Goal: Task Accomplishment & Management: Use online tool/utility

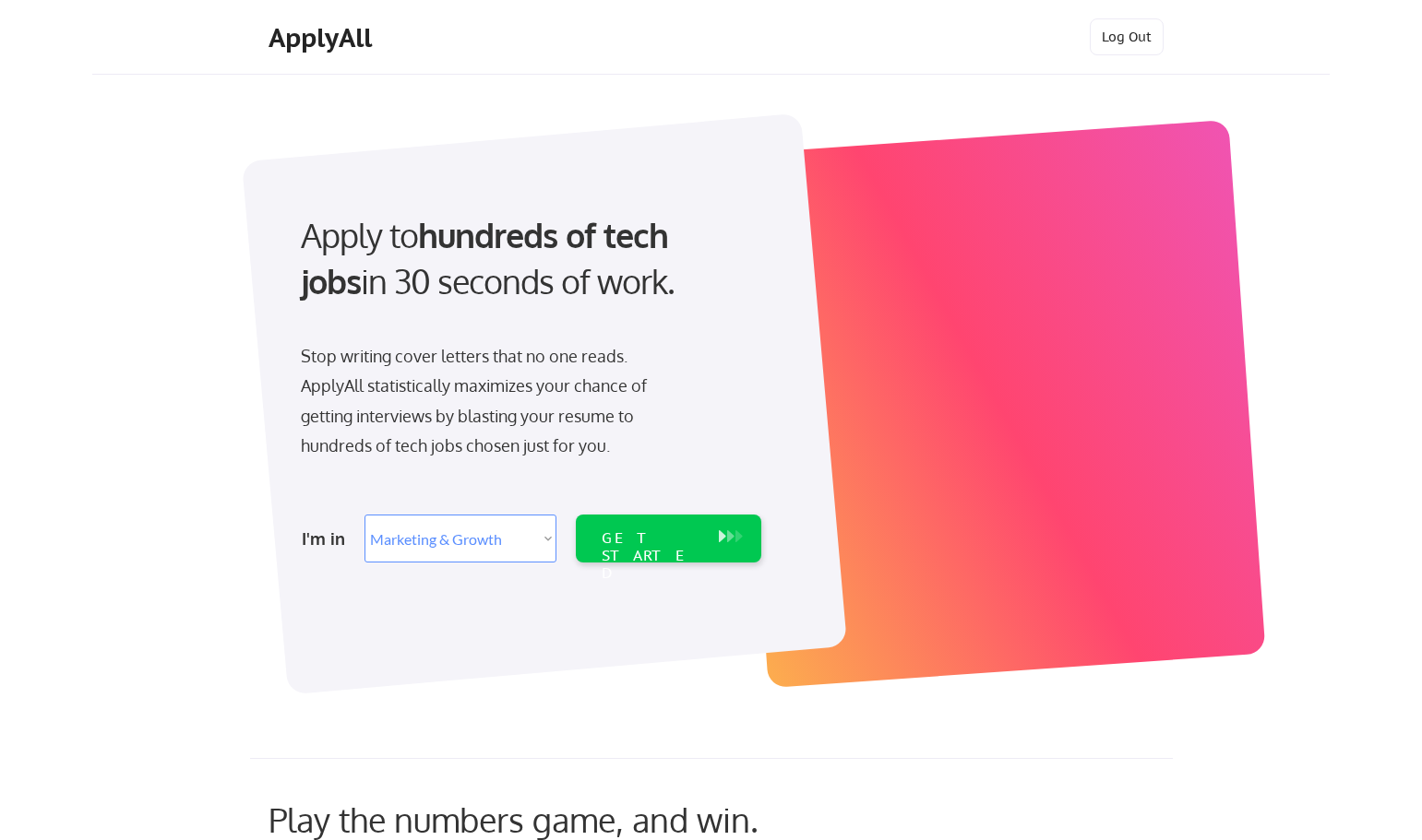
select select ""marketing___comms""
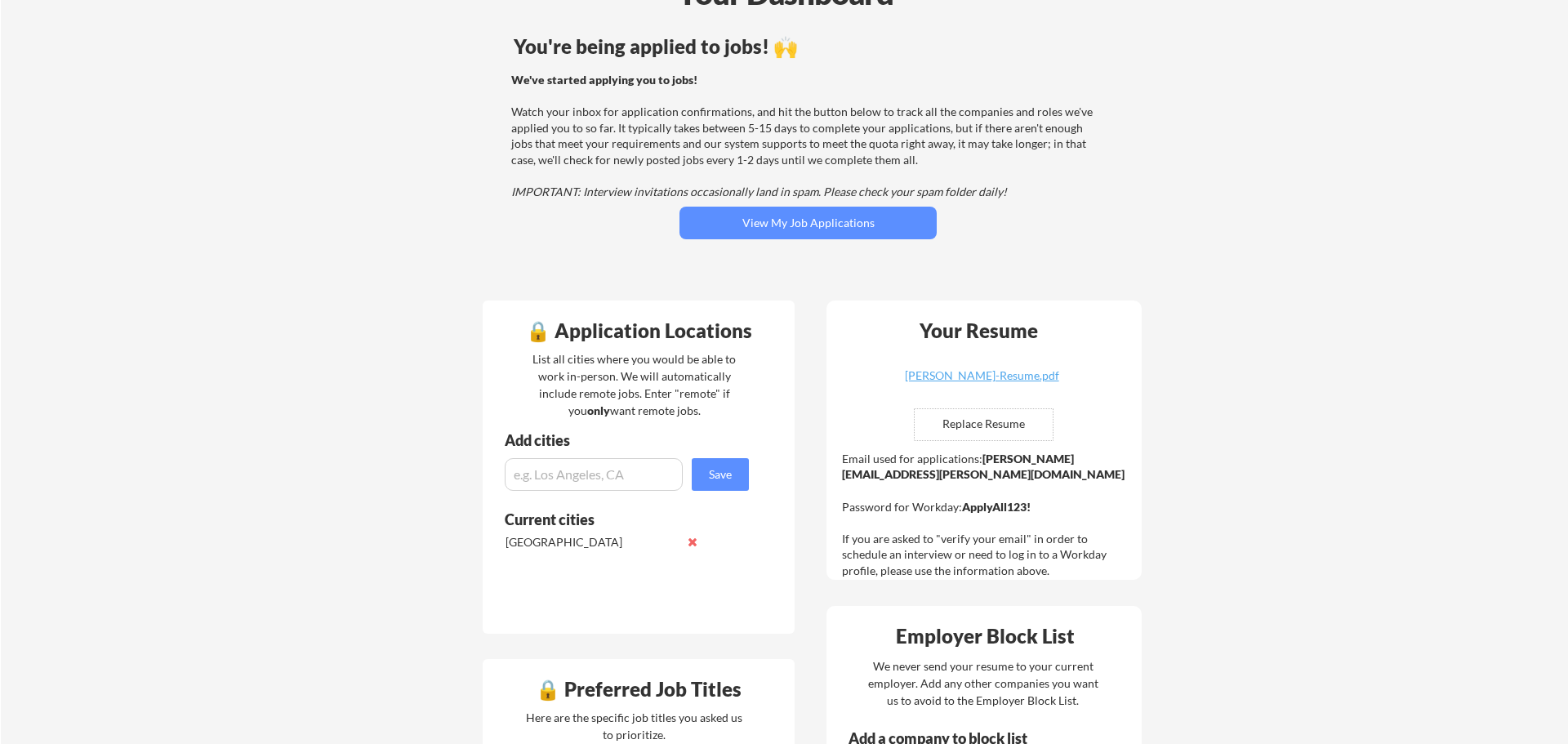
scroll to position [137, 0]
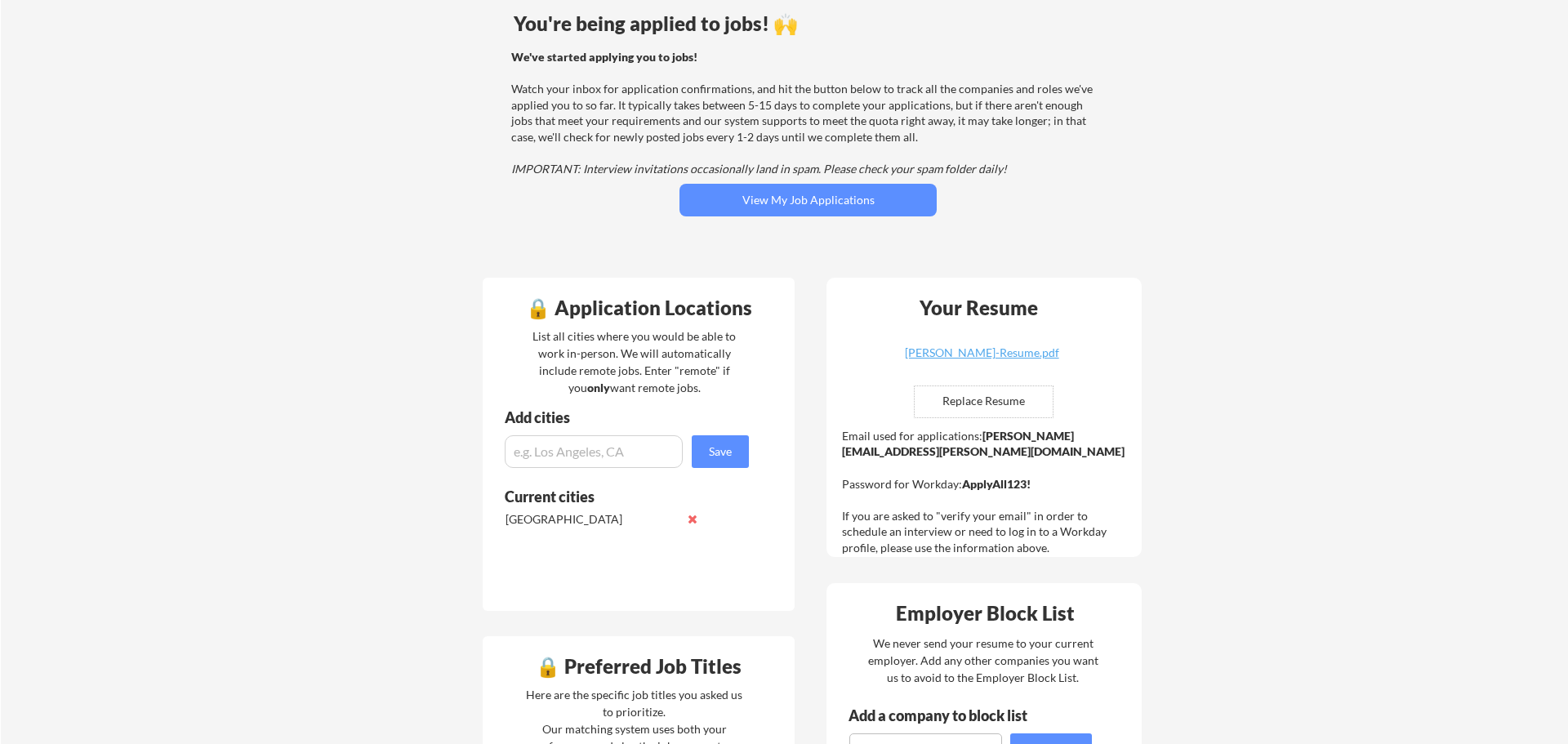
click at [1018, 407] on input "file" at bounding box center [984, 402] width 138 height 31
type input "C:\fakepath\[PERSON_NAME]-Resume.pdf"
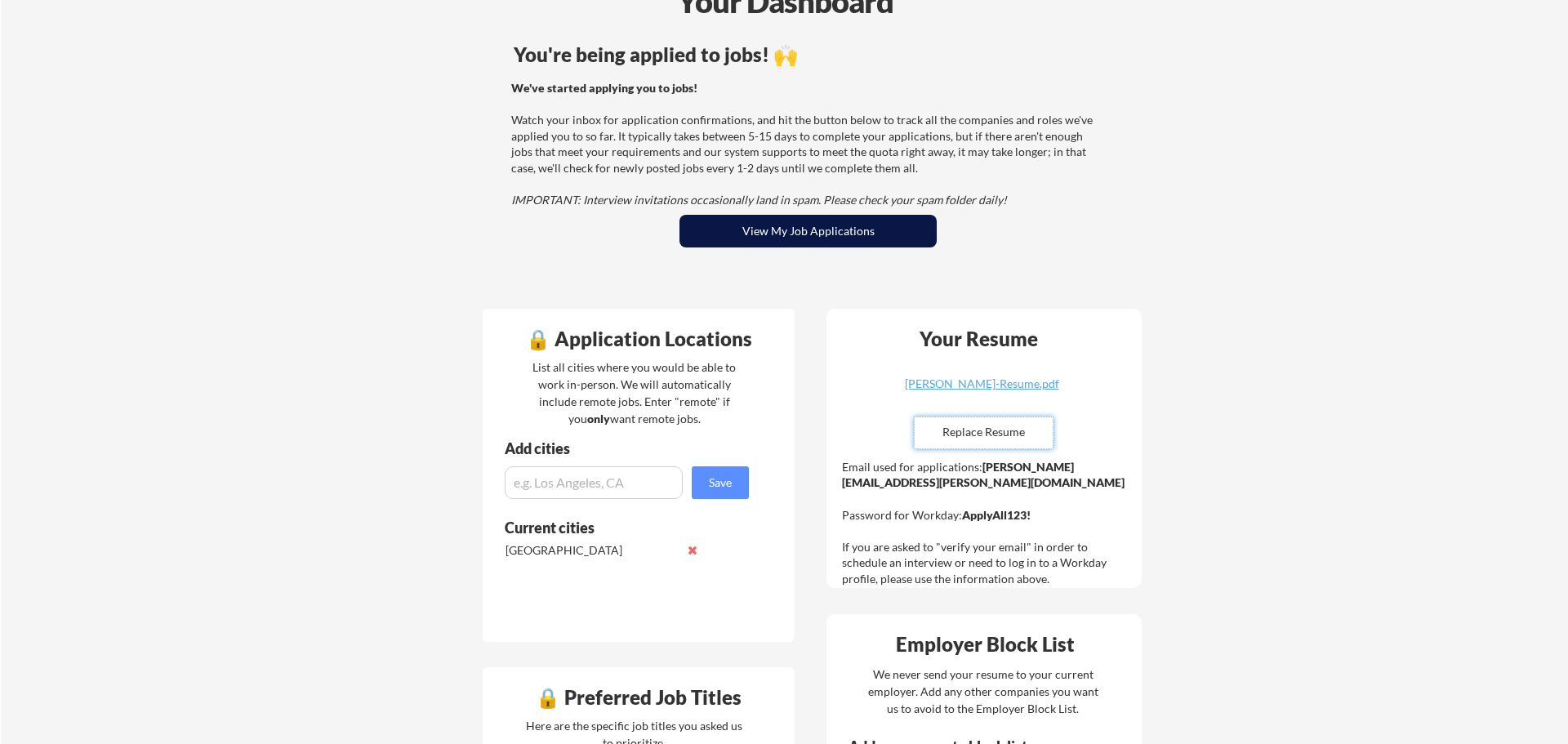
scroll to position [190, 0]
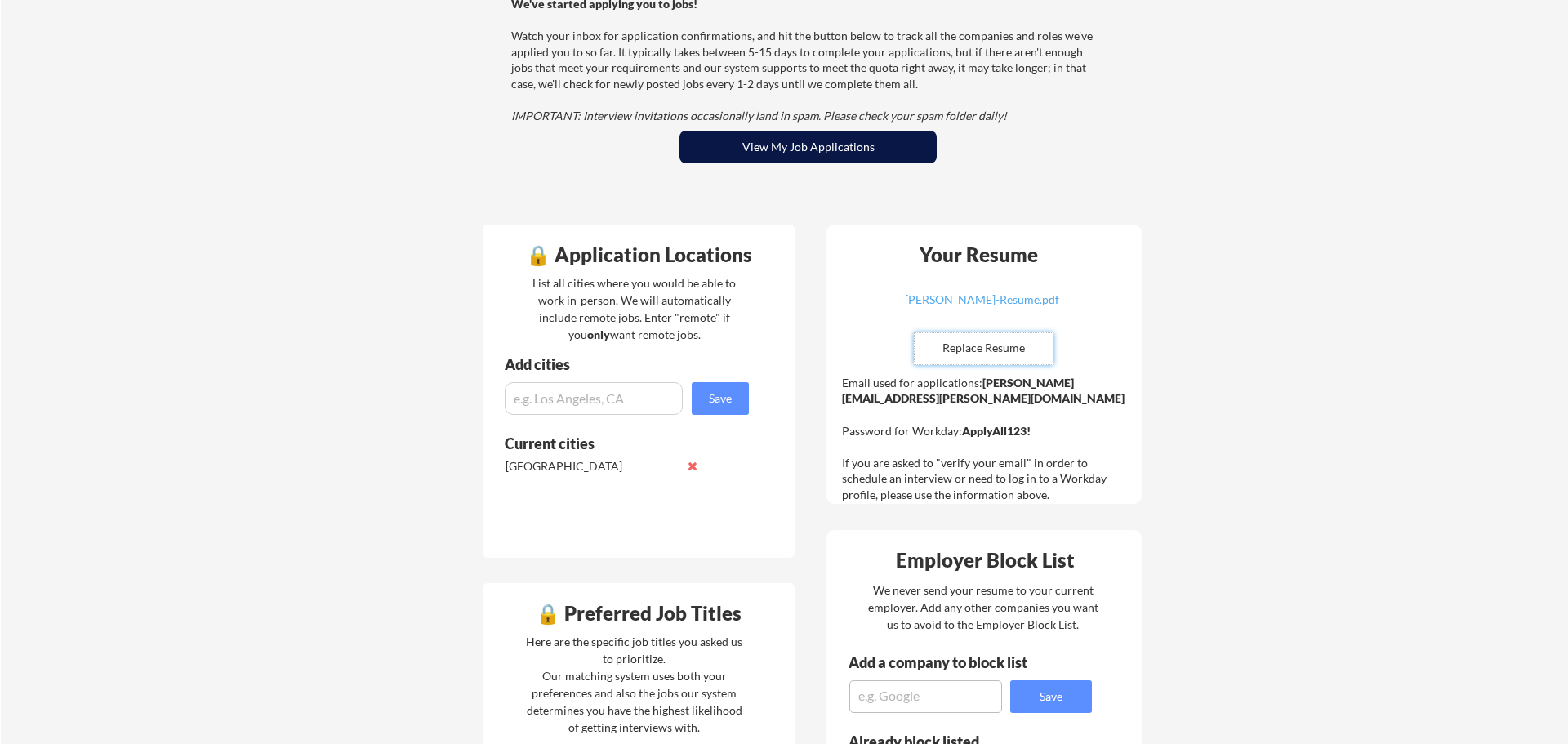
click at [858, 143] on button "View My Job Applications" at bounding box center [808, 147] width 257 height 33
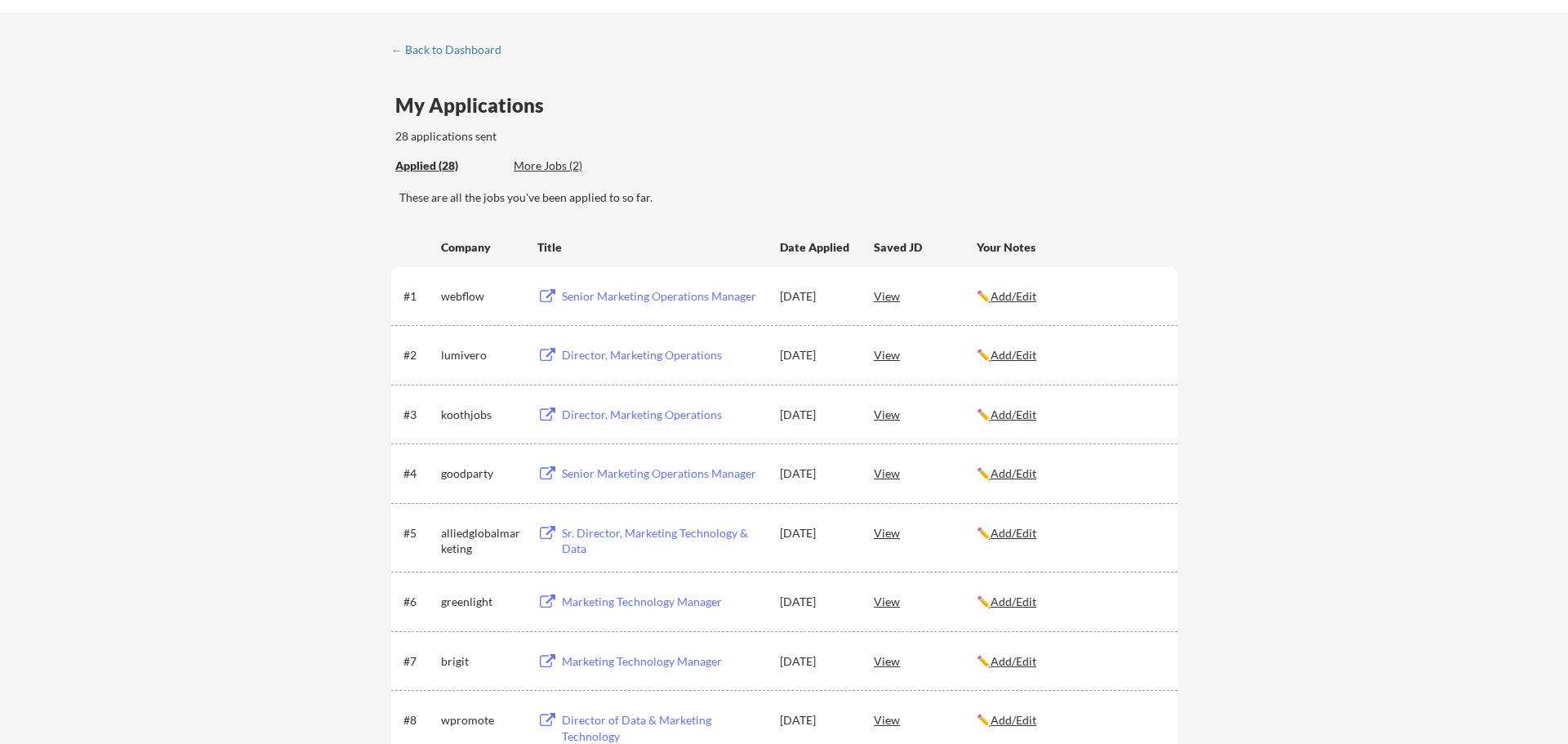
scroll to position [51, 0]
click at [893, 297] on div "View" at bounding box center [925, 297] width 103 height 30
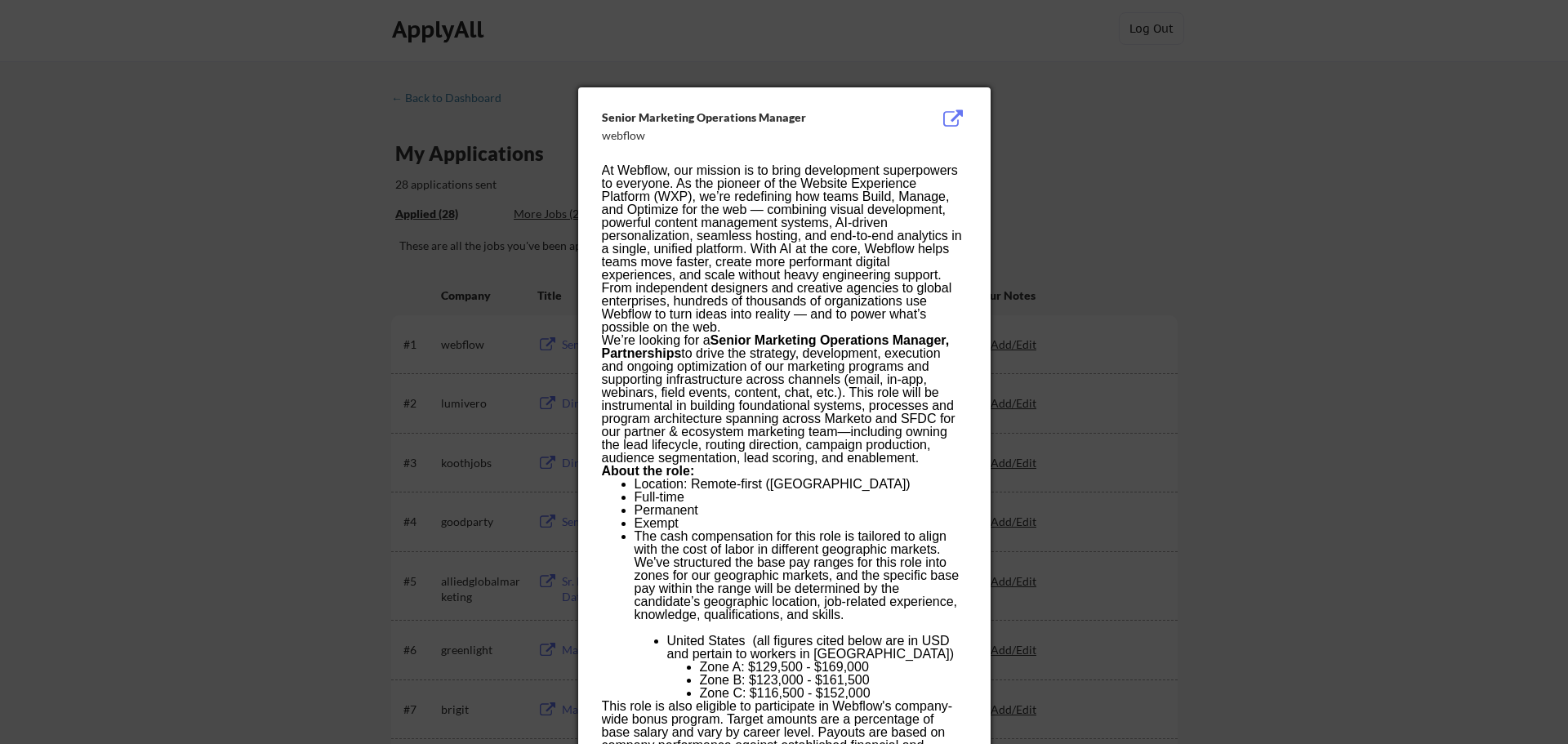
scroll to position [0, 0]
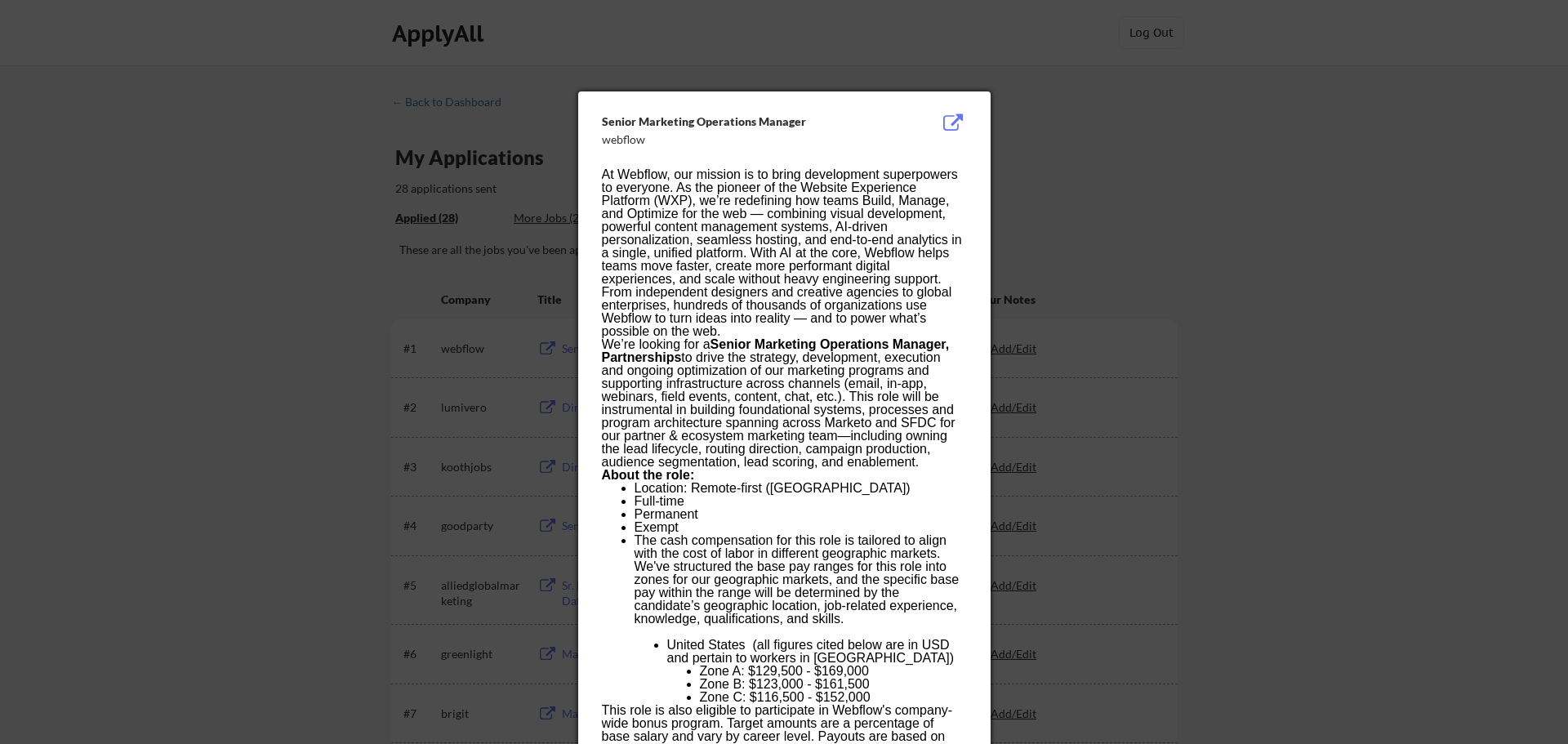
click at [896, 88] on div at bounding box center [784, 372] width 1568 height 744
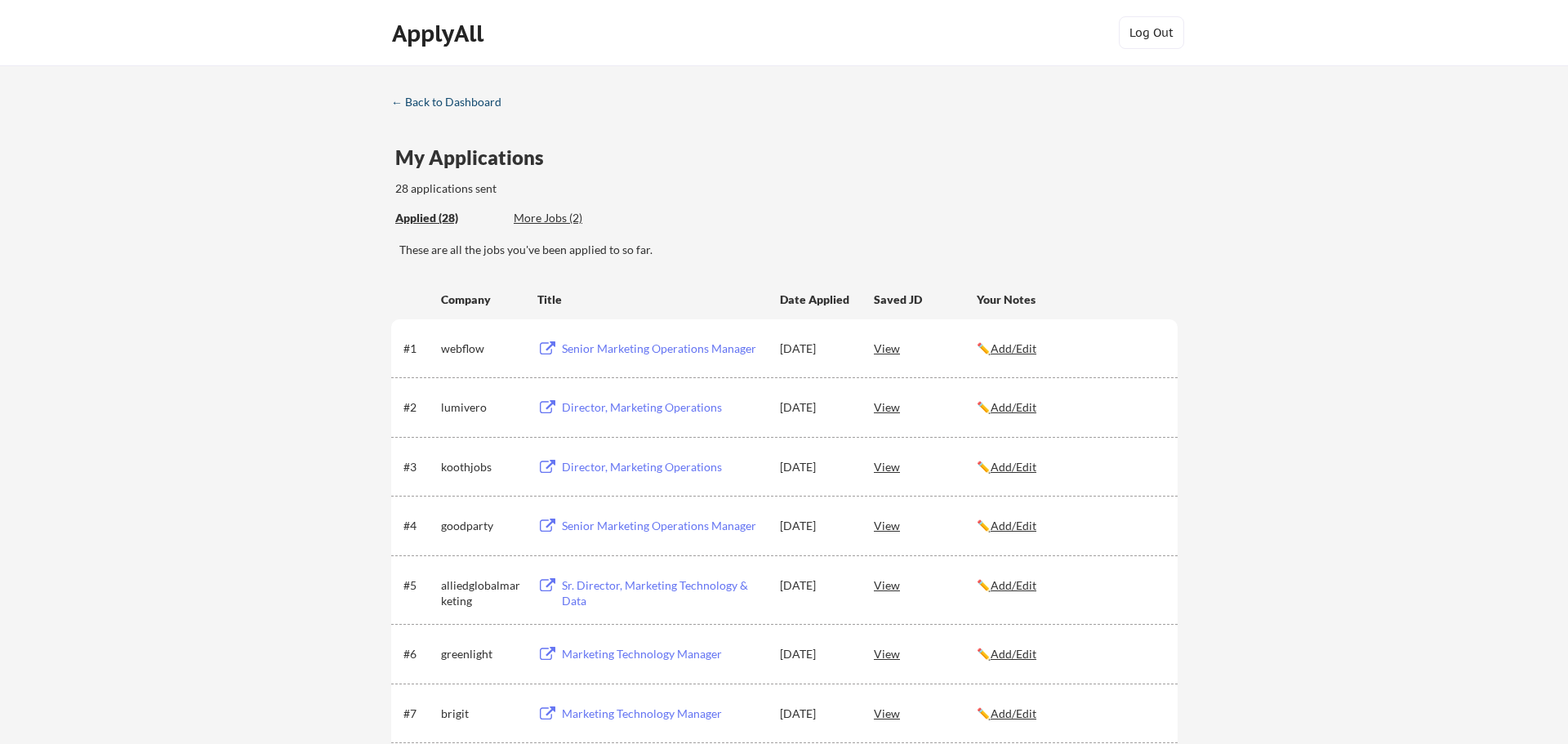
click at [498, 105] on div "← Back to Dashboard" at bounding box center [452, 102] width 122 height 12
